Goal: Navigation & Orientation: Go to known website

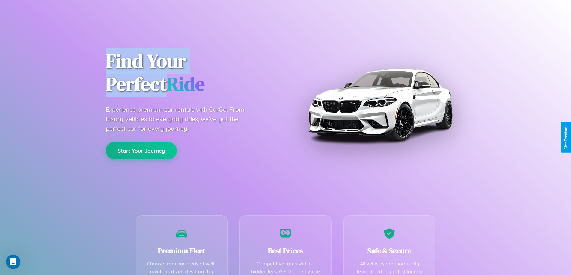
click at [141, 151] on button "Start Your Journey" at bounding box center [141, 150] width 71 height 17
click at [141, 150] on button "Start Your Journey" at bounding box center [141, 150] width 71 height 17
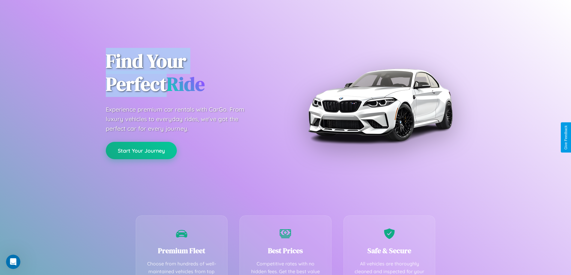
click at [141, 150] on button "Start Your Journey" at bounding box center [141, 150] width 71 height 17
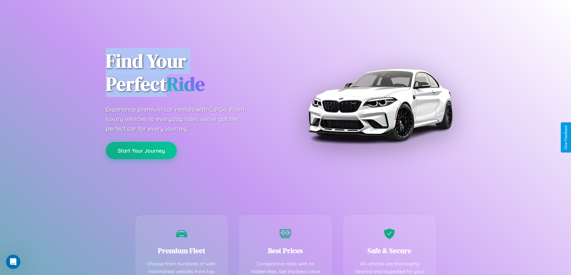
click at [141, 150] on button "Start Your Journey" at bounding box center [141, 150] width 71 height 17
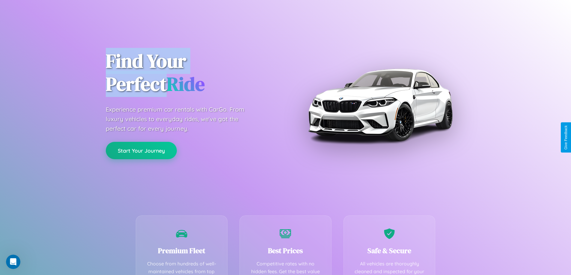
click at [141, 150] on button "Start Your Journey" at bounding box center [141, 150] width 71 height 17
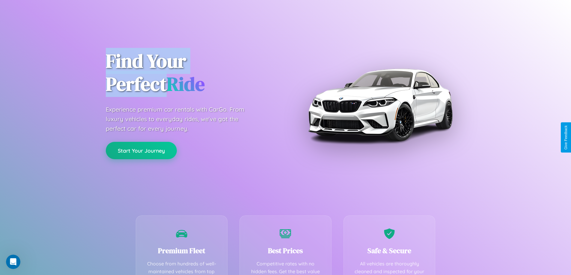
click at [141, 150] on button "Start Your Journey" at bounding box center [141, 150] width 71 height 17
